Goal: Information Seeking & Learning: Learn about a topic

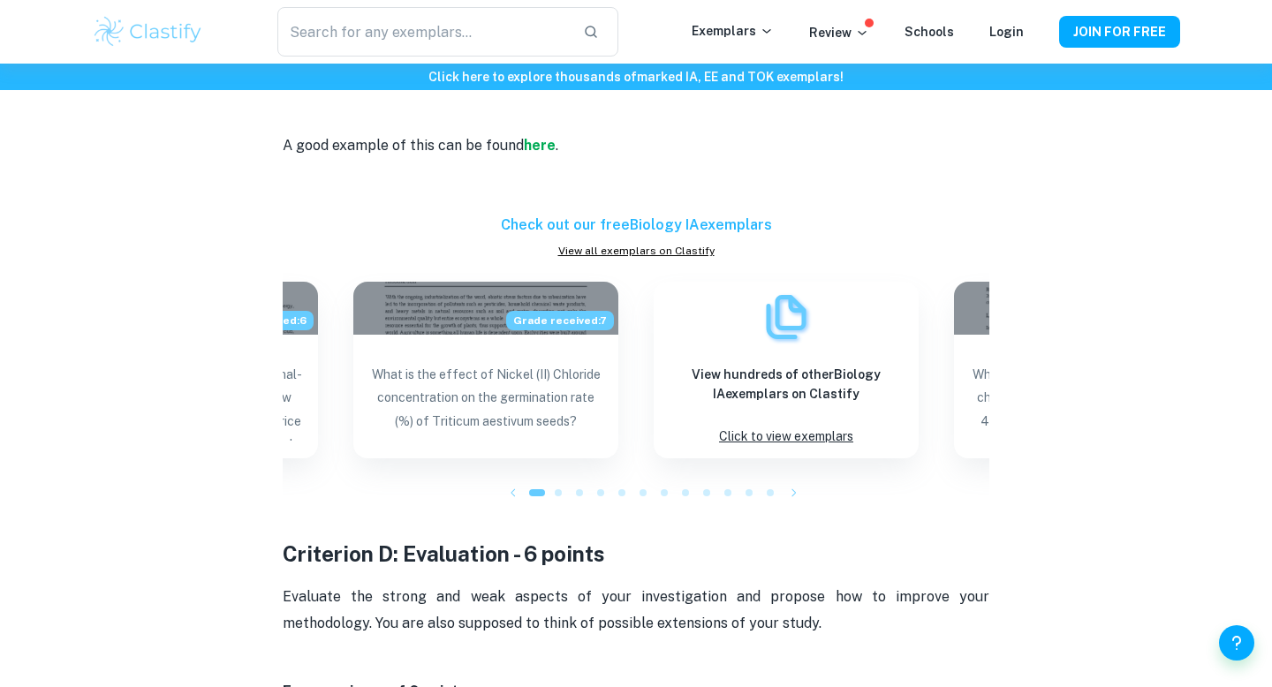
scroll to position [3286, 0]
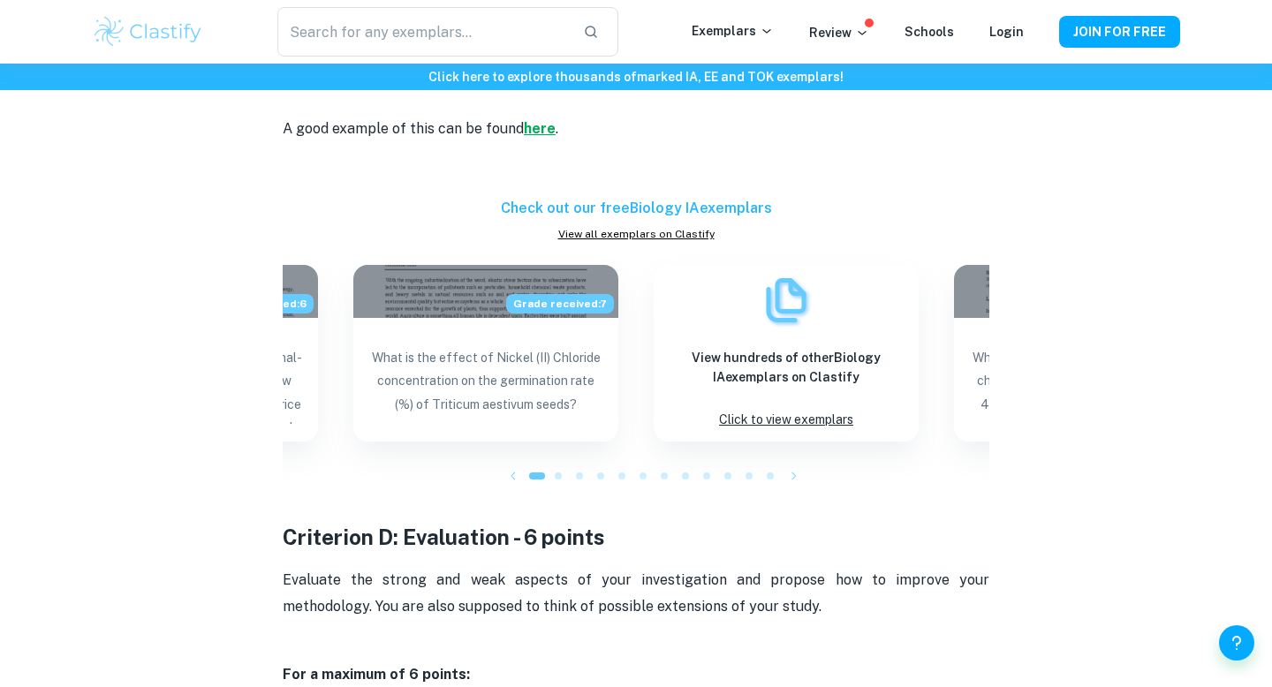
click at [529, 134] on strong "here" at bounding box center [540, 128] width 32 height 17
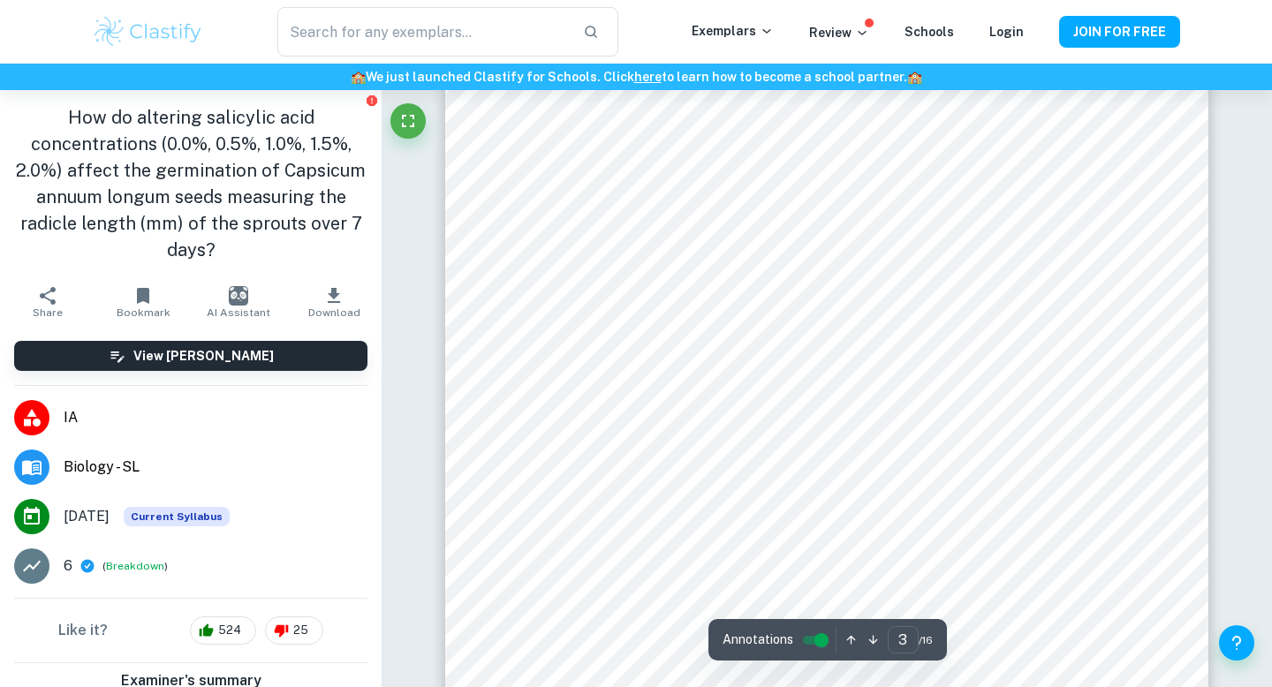
scroll to position [2462, 0]
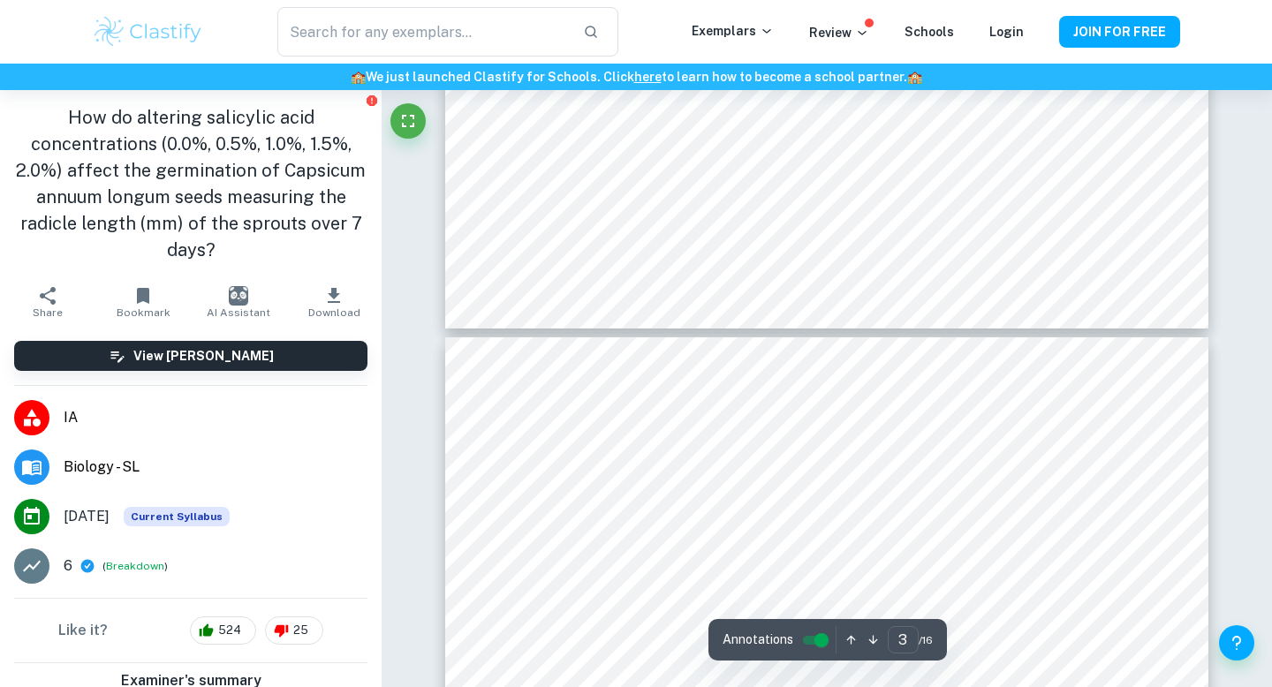
type input "4"
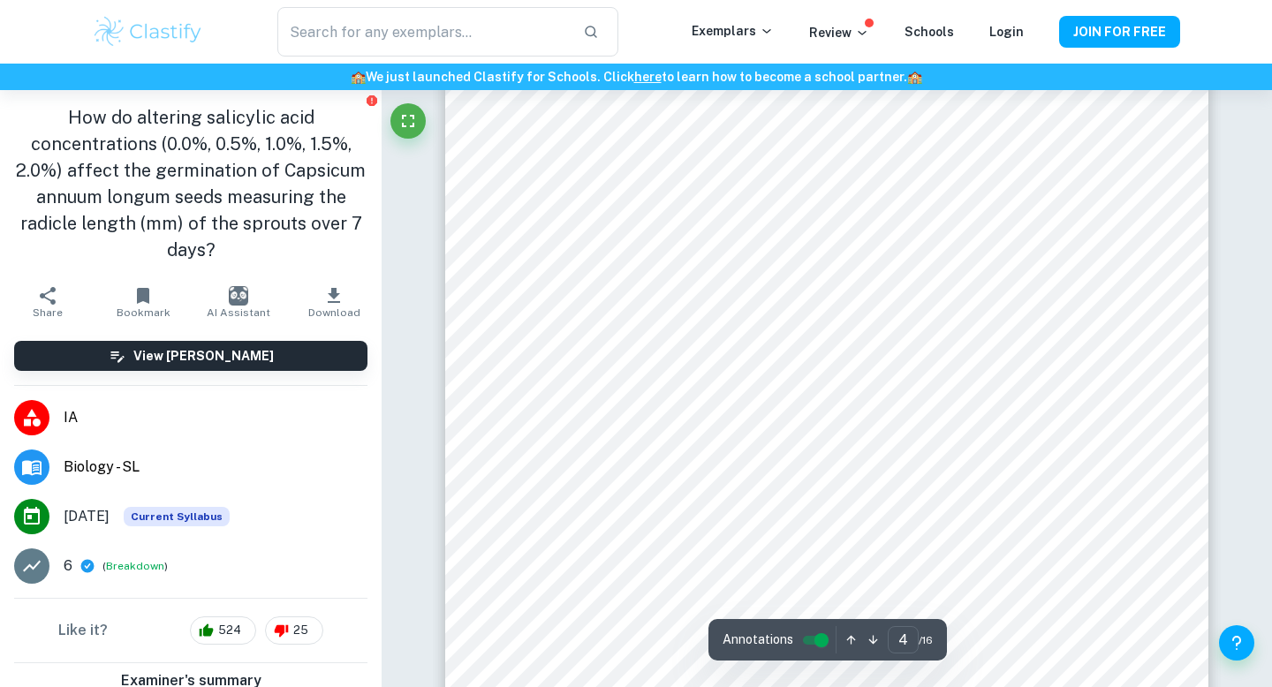
scroll to position [3594, 0]
